Goal: Information Seeking & Learning: Compare options

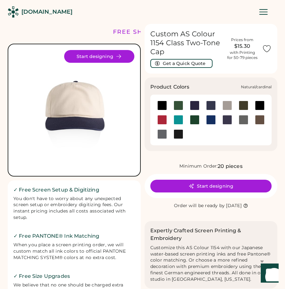
click at [165, 121] on div at bounding box center [162, 120] width 10 height 10
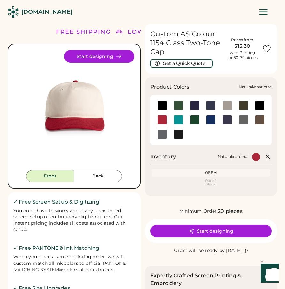
click at [182, 120] on div at bounding box center [179, 120] width 10 height 10
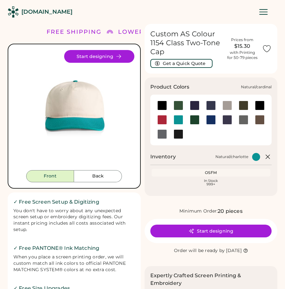
click at [161, 122] on div at bounding box center [162, 120] width 10 height 10
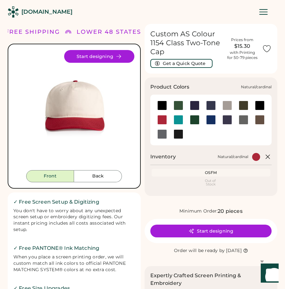
click at [164, 119] on div at bounding box center [162, 120] width 10 height 10
click at [181, 120] on div at bounding box center [179, 120] width 10 height 10
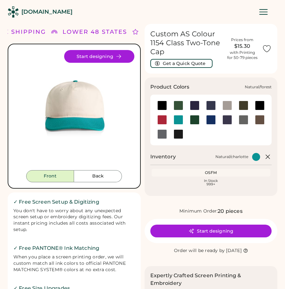
click at [191, 120] on div at bounding box center [195, 120] width 10 height 10
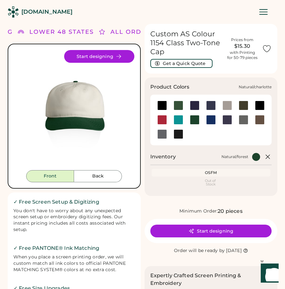
click at [180, 120] on div at bounding box center [179, 120] width 10 height 10
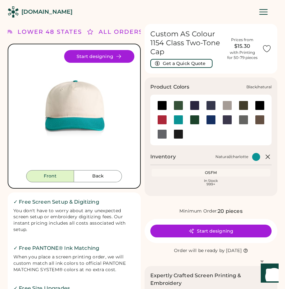
click at [161, 108] on div at bounding box center [162, 106] width 10 height 10
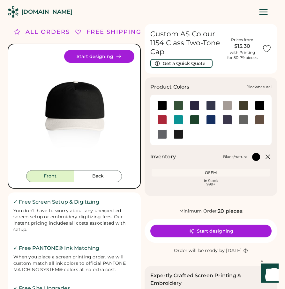
click at [156, 105] on div at bounding box center [162, 106] width 16 height 10
click at [160, 106] on div at bounding box center [162, 106] width 10 height 10
click at [176, 106] on div at bounding box center [179, 106] width 10 height 10
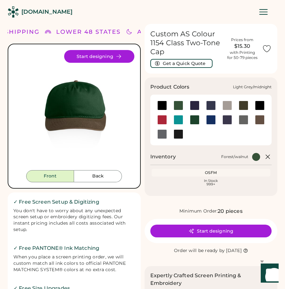
click at [193, 105] on div at bounding box center [195, 106] width 10 height 10
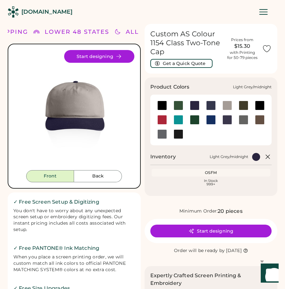
click at [194, 105] on div at bounding box center [195, 106] width 10 height 10
click at [215, 107] on div at bounding box center [211, 106] width 10 height 10
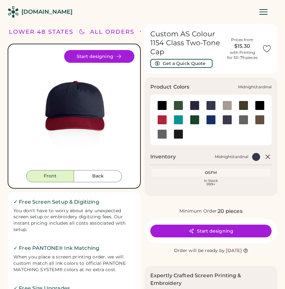
click at [210, 106] on div at bounding box center [211, 106] width 10 height 10
click at [225, 107] on div at bounding box center [227, 106] width 10 height 10
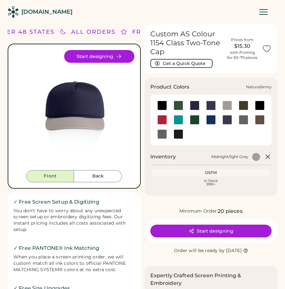
click at [242, 107] on div at bounding box center [244, 106] width 10 height 10
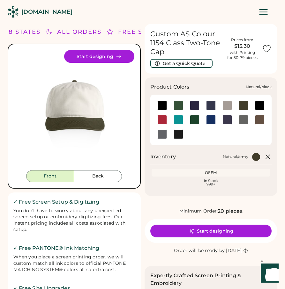
click at [262, 107] on div at bounding box center [260, 106] width 10 height 10
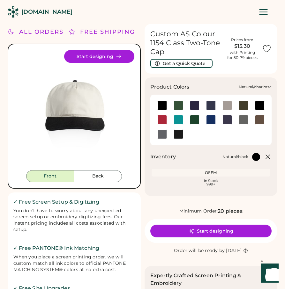
click at [178, 118] on div at bounding box center [179, 120] width 10 height 10
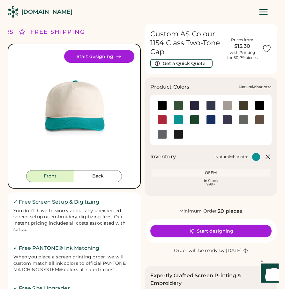
click at [179, 123] on div at bounding box center [179, 120] width 10 height 10
click at [178, 122] on div at bounding box center [179, 120] width 10 height 10
click at [177, 121] on div at bounding box center [179, 120] width 10 height 10
click at [210, 120] on div at bounding box center [211, 120] width 10 height 10
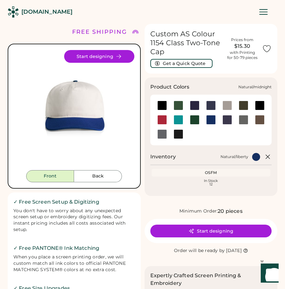
click at [225, 119] on div at bounding box center [227, 120] width 10 height 10
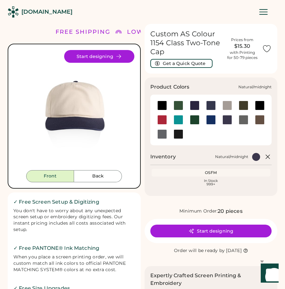
click at [226, 120] on div at bounding box center [227, 120] width 10 height 10
click at [241, 120] on div at bounding box center [244, 120] width 10 height 10
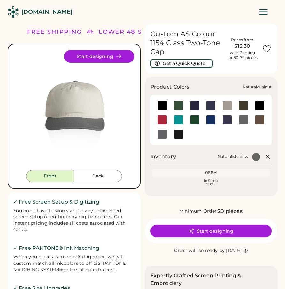
click at [261, 119] on div at bounding box center [260, 120] width 10 height 10
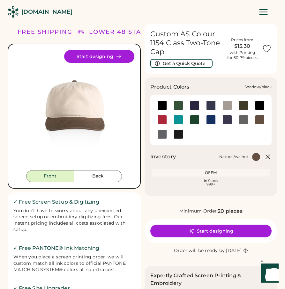
click at [162, 133] on div at bounding box center [162, 135] width 10 height 10
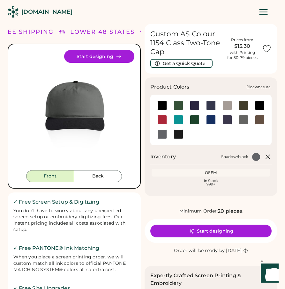
click at [162, 105] on div at bounding box center [162, 106] width 10 height 10
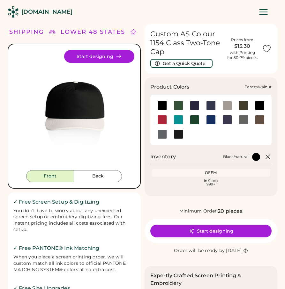
click at [173, 107] on div at bounding box center [178, 106] width 16 height 10
click at [193, 106] on div at bounding box center [195, 106] width 10 height 10
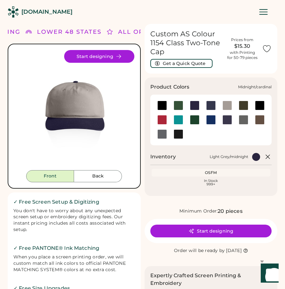
click at [210, 105] on div at bounding box center [211, 106] width 10 height 10
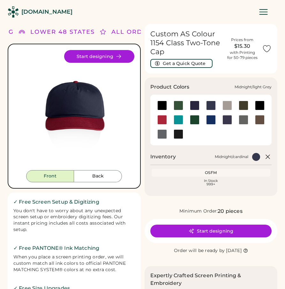
click at [228, 106] on div at bounding box center [227, 106] width 10 height 10
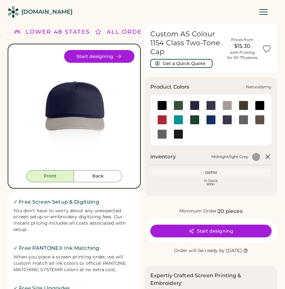
click at [246, 105] on div at bounding box center [244, 106] width 10 height 10
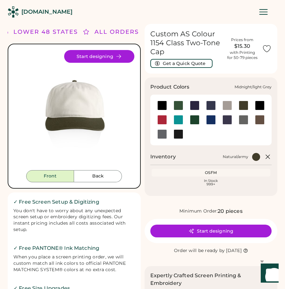
click at [227, 106] on div at bounding box center [227, 106] width 10 height 10
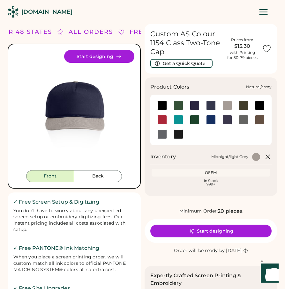
click at [242, 105] on div at bounding box center [244, 106] width 10 height 10
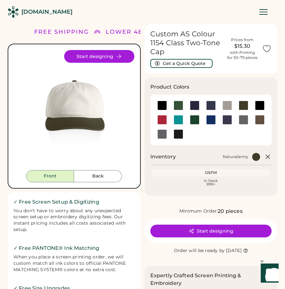
click at [123, 288] on h2 "✓ Free Size Upgrades" at bounding box center [74, 289] width 122 height 8
